Goal: Task Accomplishment & Management: Manage account settings

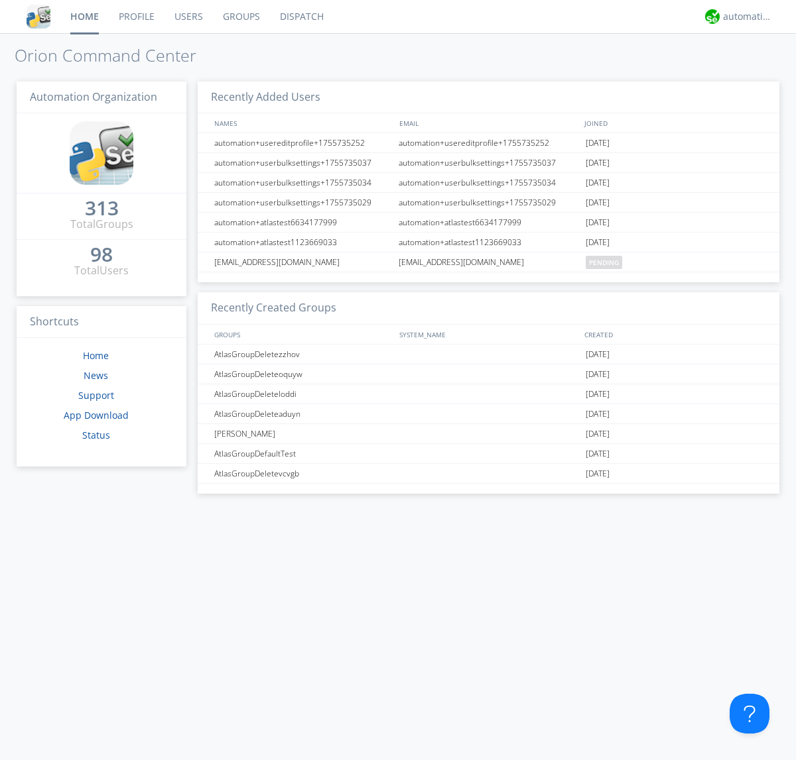
click at [240, 17] on link "Groups" at bounding box center [241, 16] width 57 height 33
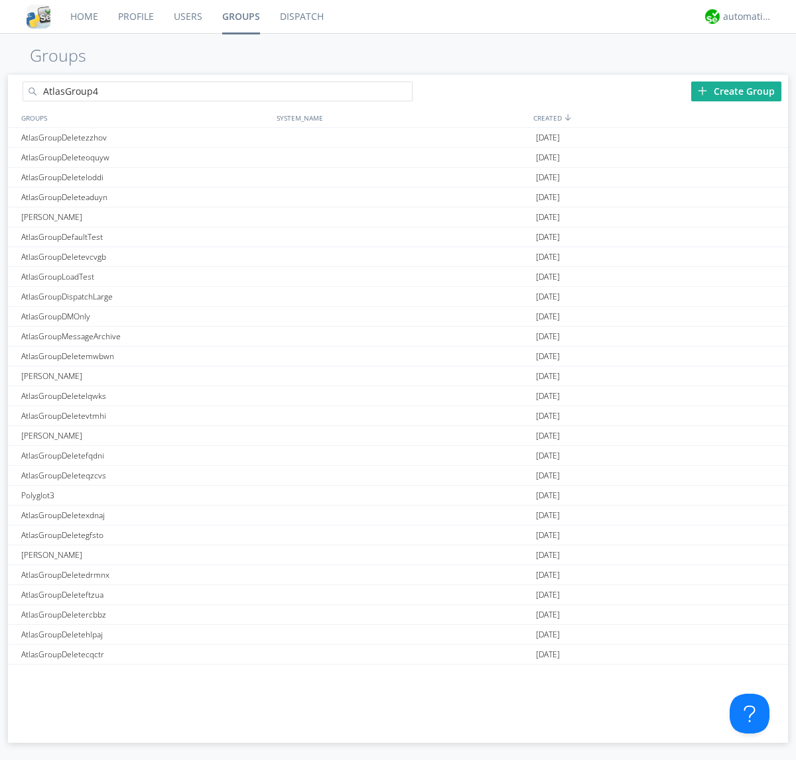
type input "AtlasGroup4"
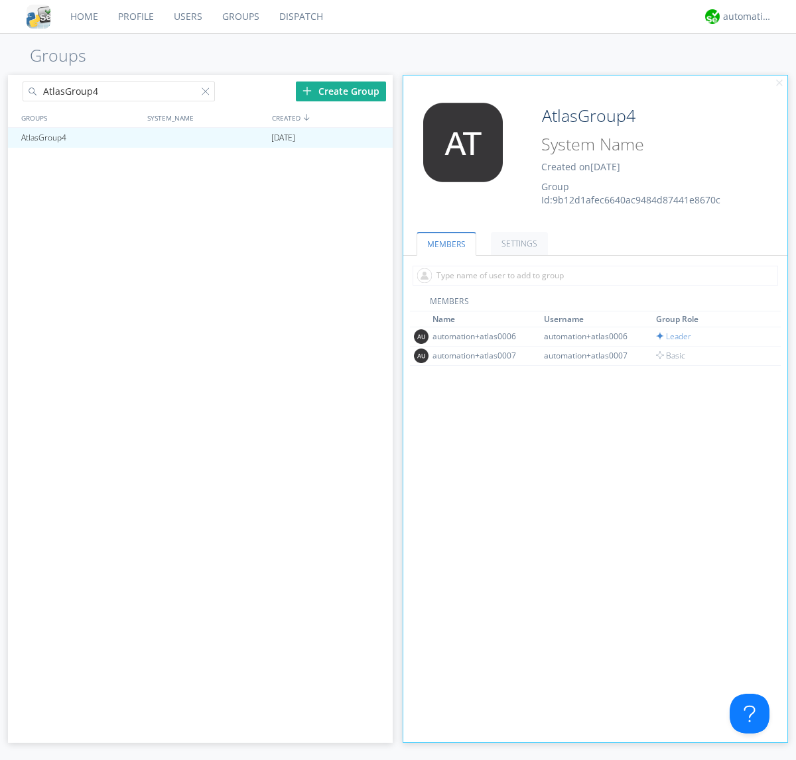
click at [517, 243] on link "SETTINGS" at bounding box center [519, 243] width 57 height 23
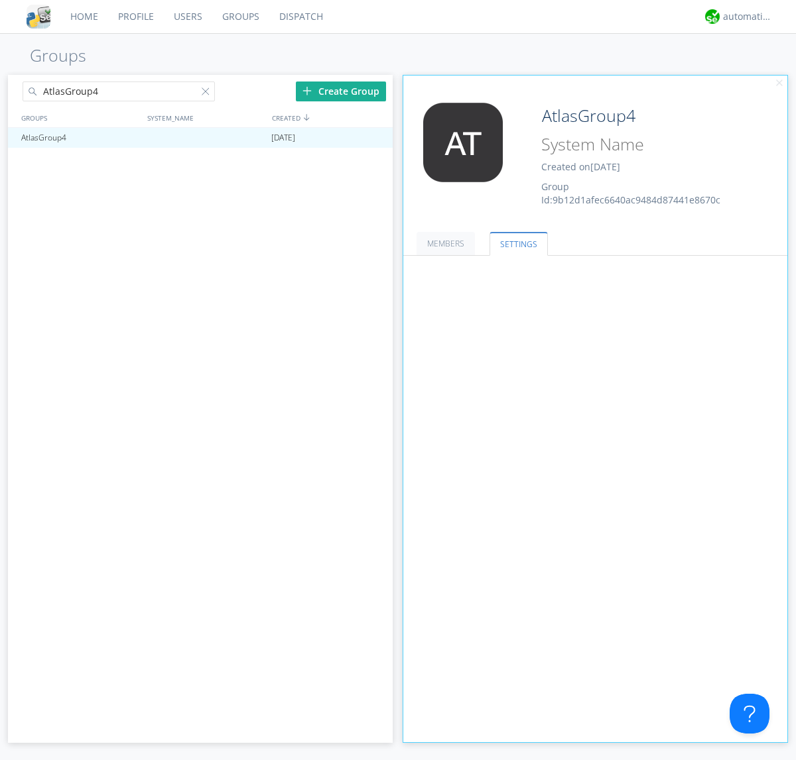
click at [0, 0] on span at bounding box center [0, 0] width 0 height 0
click at [0, 0] on input "radio" at bounding box center [0, 0] width 0 height 0
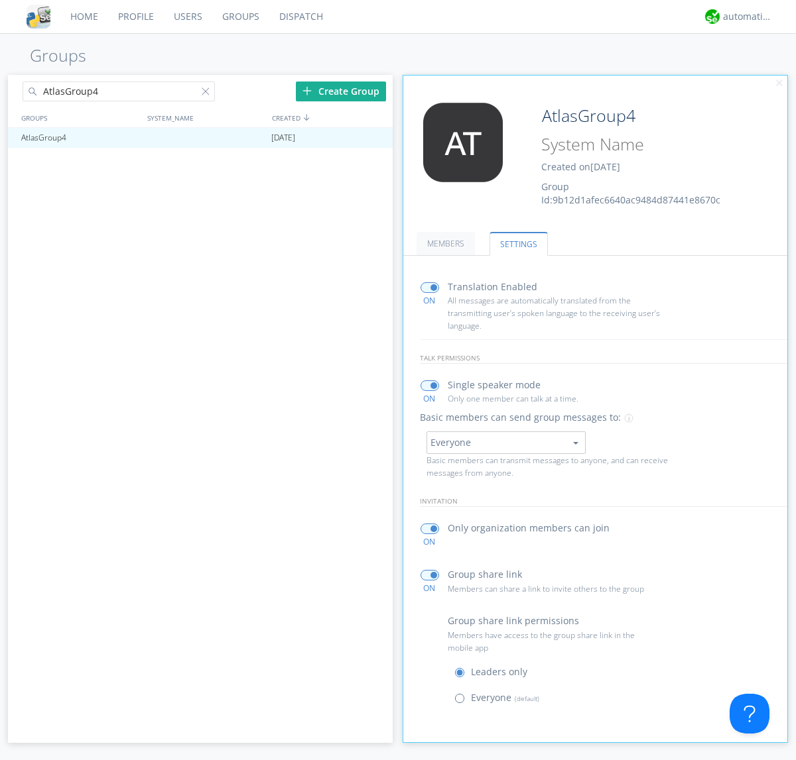
click at [462, 701] on span at bounding box center [462, 701] width 17 height 17
click at [0, 0] on input "radio" at bounding box center [0, 0] width 0 height 0
click at [744, 17] on div "automation+atlas" at bounding box center [748, 16] width 50 height 13
